Goal: Task Accomplishment & Management: Manage account settings

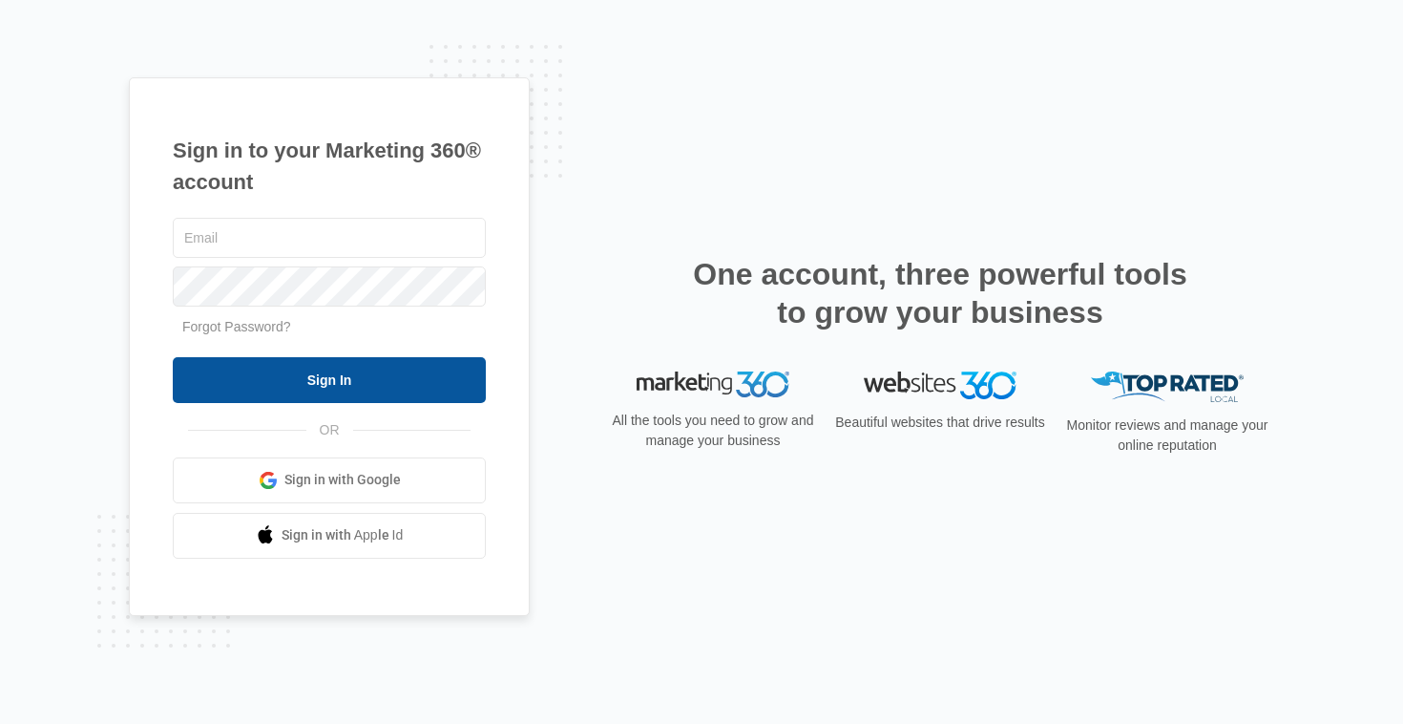
type input "[PERSON_NAME][EMAIL_ADDRESS][DOMAIN_NAME]"
click at [296, 376] on input "Sign In" at bounding box center [329, 380] width 313 height 46
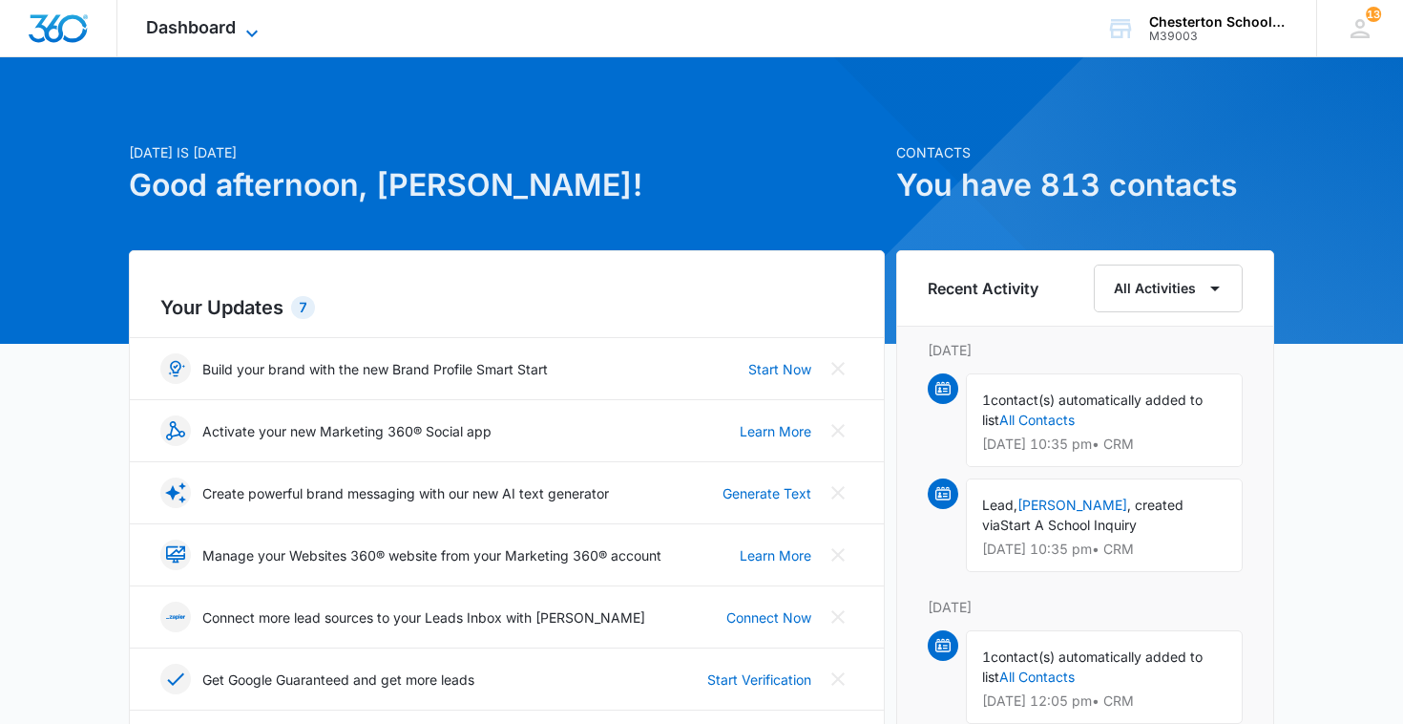
click at [227, 25] on span "Dashboard" at bounding box center [191, 27] width 90 height 20
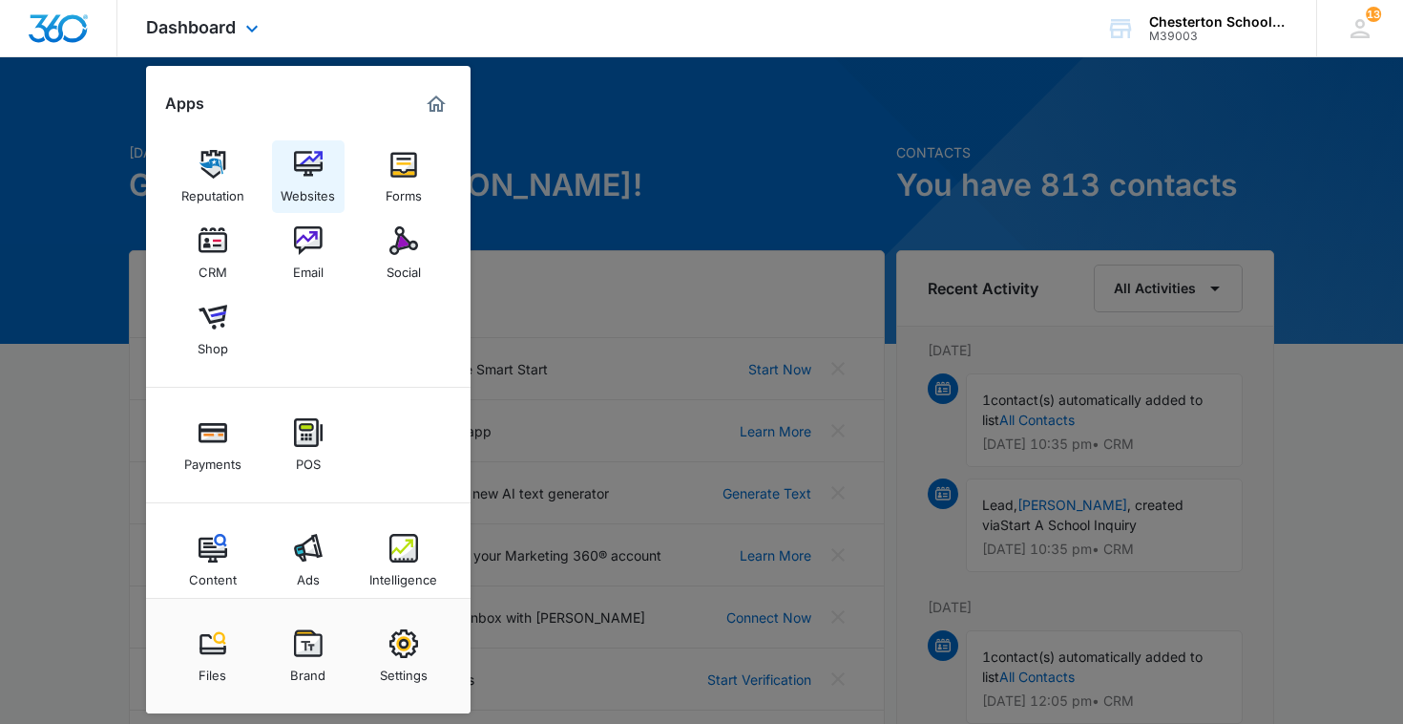
click at [308, 164] on img at bounding box center [308, 164] width 29 height 29
